Goal: Task Accomplishment & Management: Manage account settings

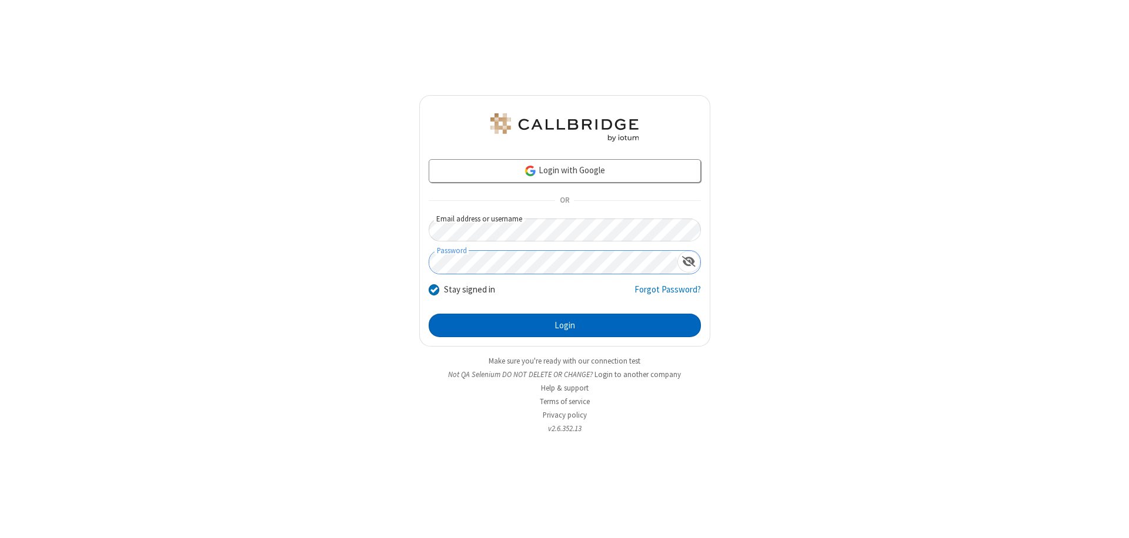
click at [564, 326] on button "Login" at bounding box center [565, 326] width 272 height 24
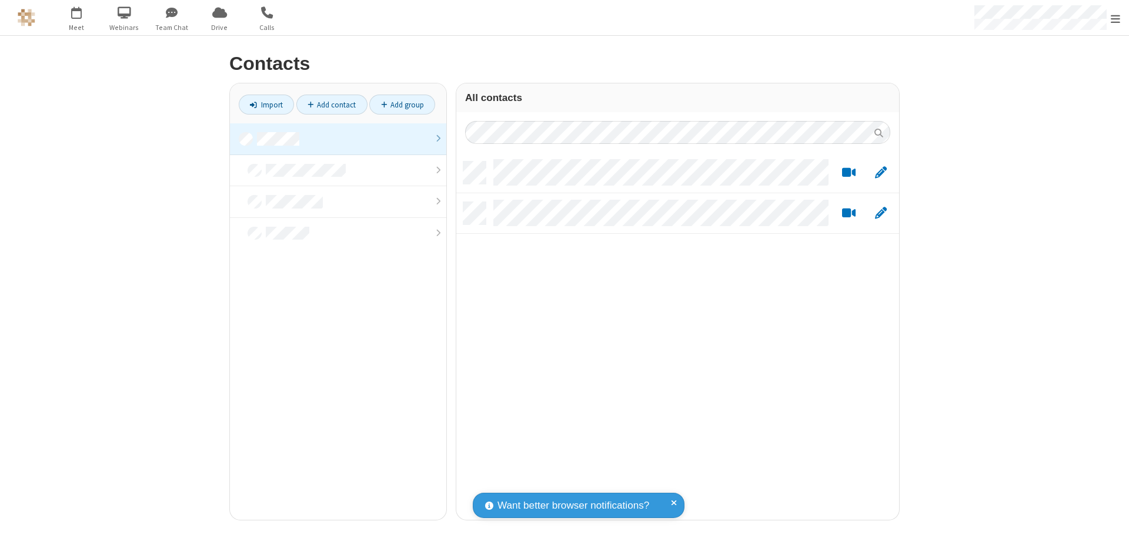
scroll to position [359, 434]
click at [338, 139] on link at bounding box center [338, 139] width 216 height 32
click at [332, 105] on link "Add contact" at bounding box center [331, 105] width 71 height 20
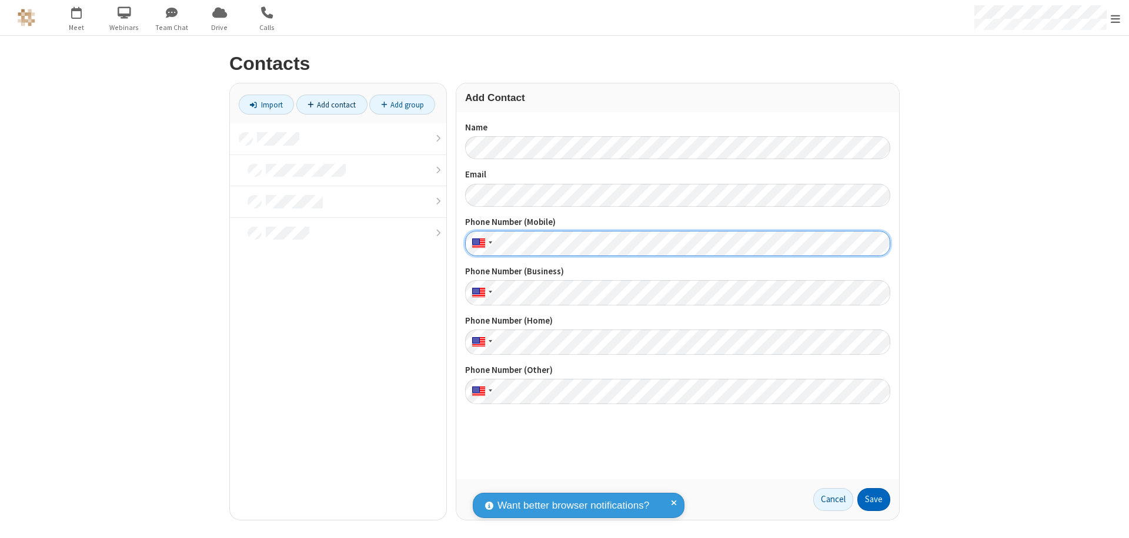
click at [874, 500] on button "Save" at bounding box center [873, 500] width 33 height 24
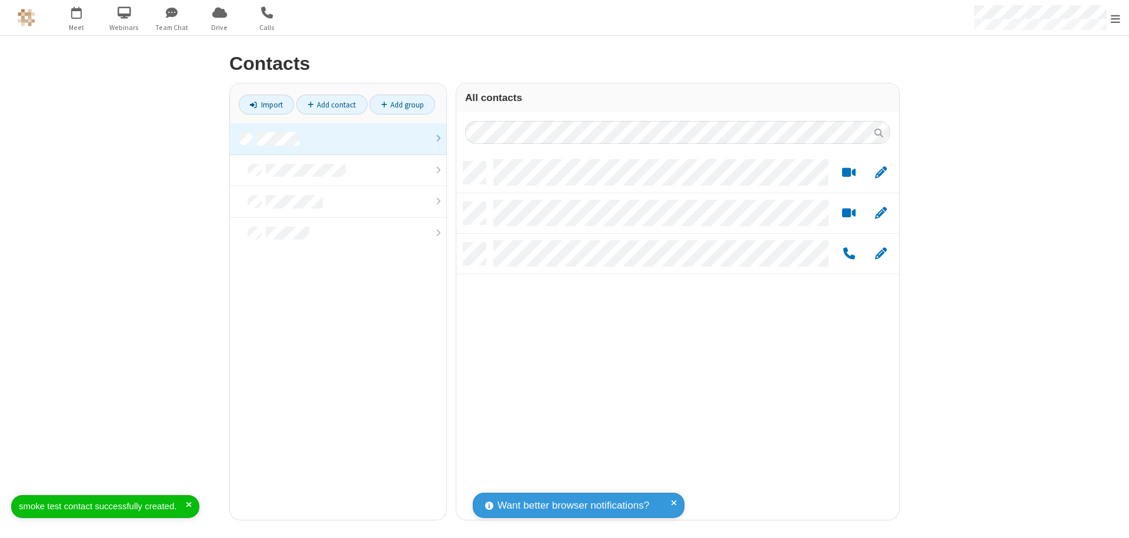
scroll to position [359, 434]
